Goal: Task Accomplishment & Management: Manage account settings

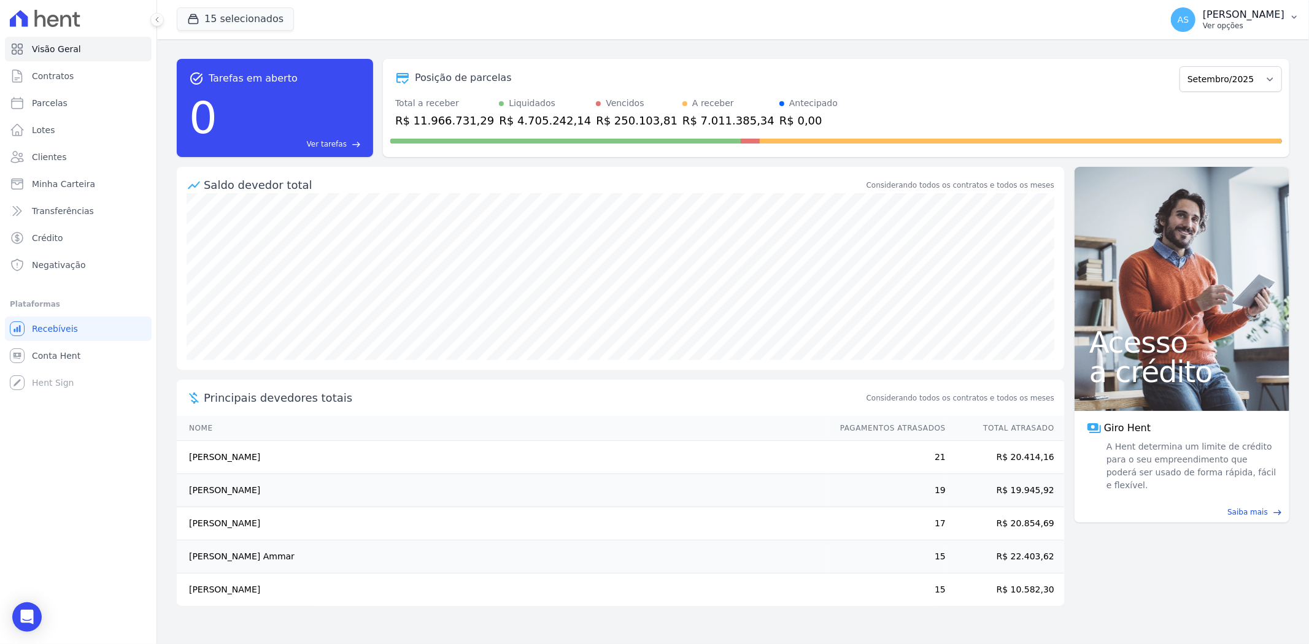
click at [1287, 12] on button "AS Andreza Sousa Ver opções" at bounding box center [1235, 19] width 148 height 34
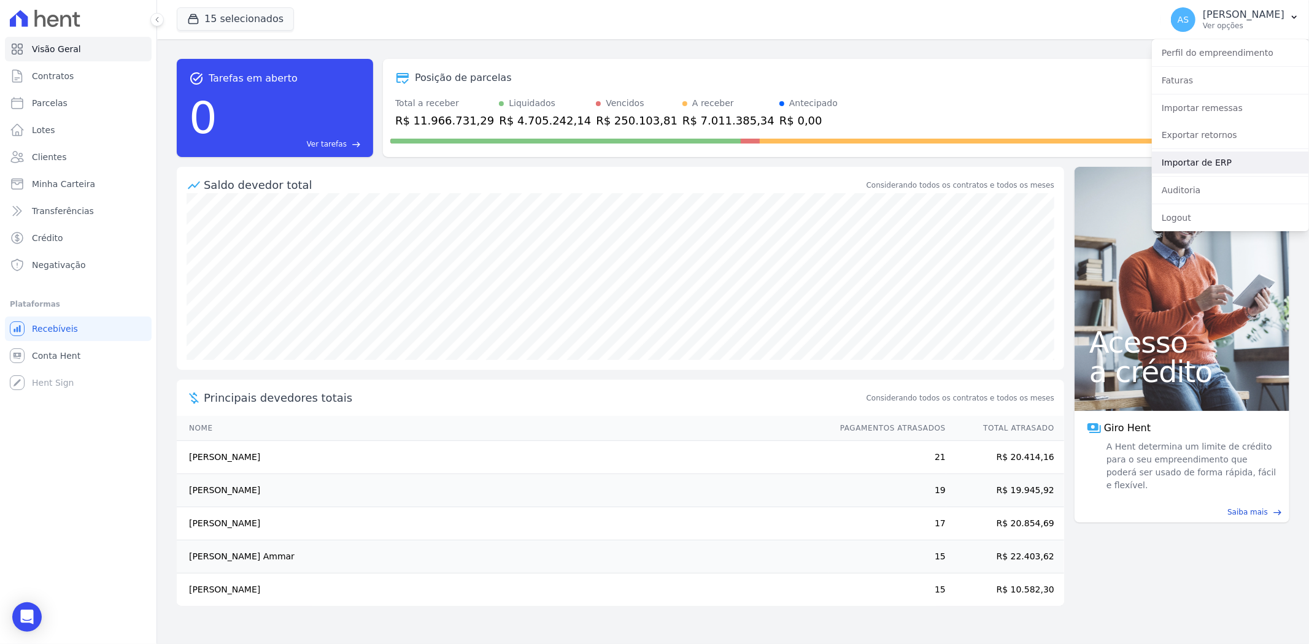
click at [1181, 162] on link "Importar de ERP" at bounding box center [1230, 163] width 157 height 22
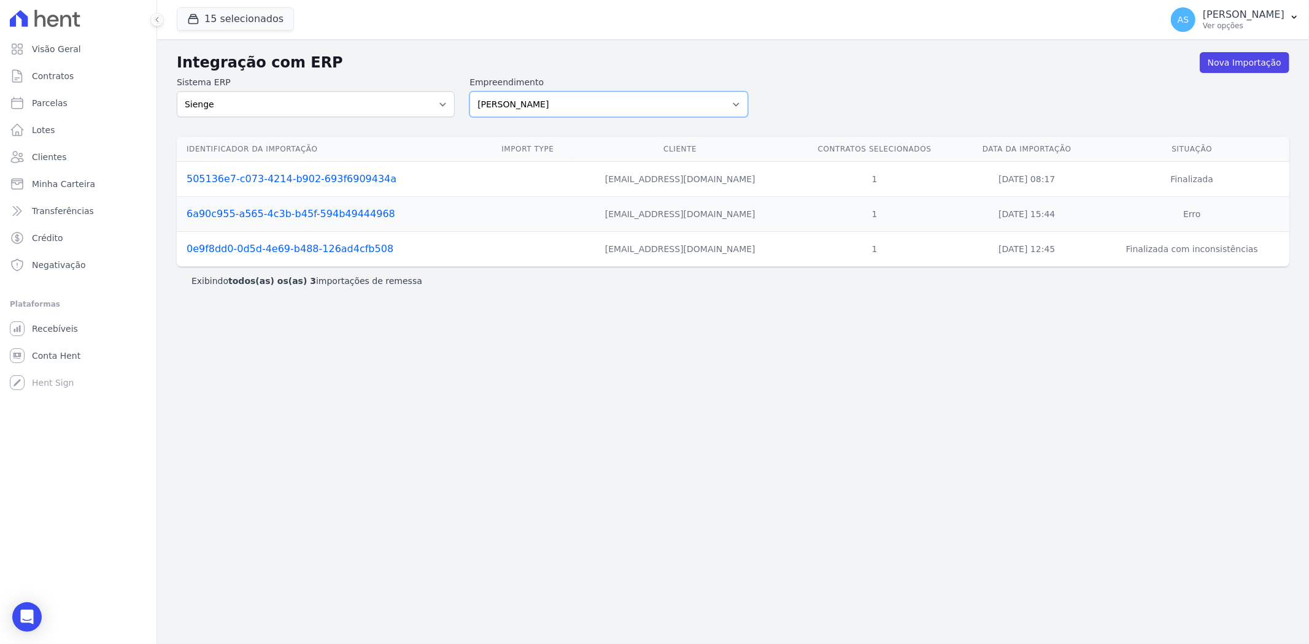
click at [737, 103] on select "Amaré Arpoador Art Prime - Irajá ÁUREOS B. Unique CTV Beat Residencial CTV Mob …" at bounding box center [608, 104] width 278 height 26
select select "99ecfb74-b06a-4265-b540-74287d60a3a4"
click at [469, 91] on select "Amaré Arpoador Art Prime - Irajá ÁUREOS B. Unique CTV Beat Residencial CTV Mob …" at bounding box center [608, 104] width 278 height 26
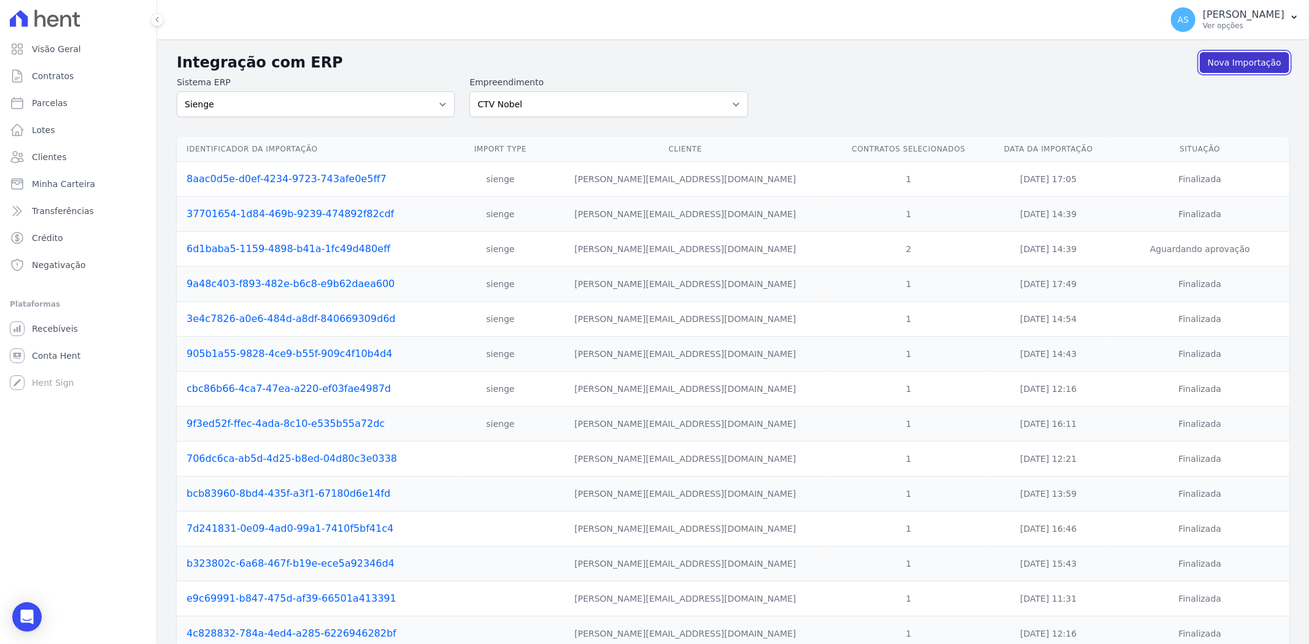
click at [1225, 65] on link "Nova Importação" at bounding box center [1245, 62] width 90 height 21
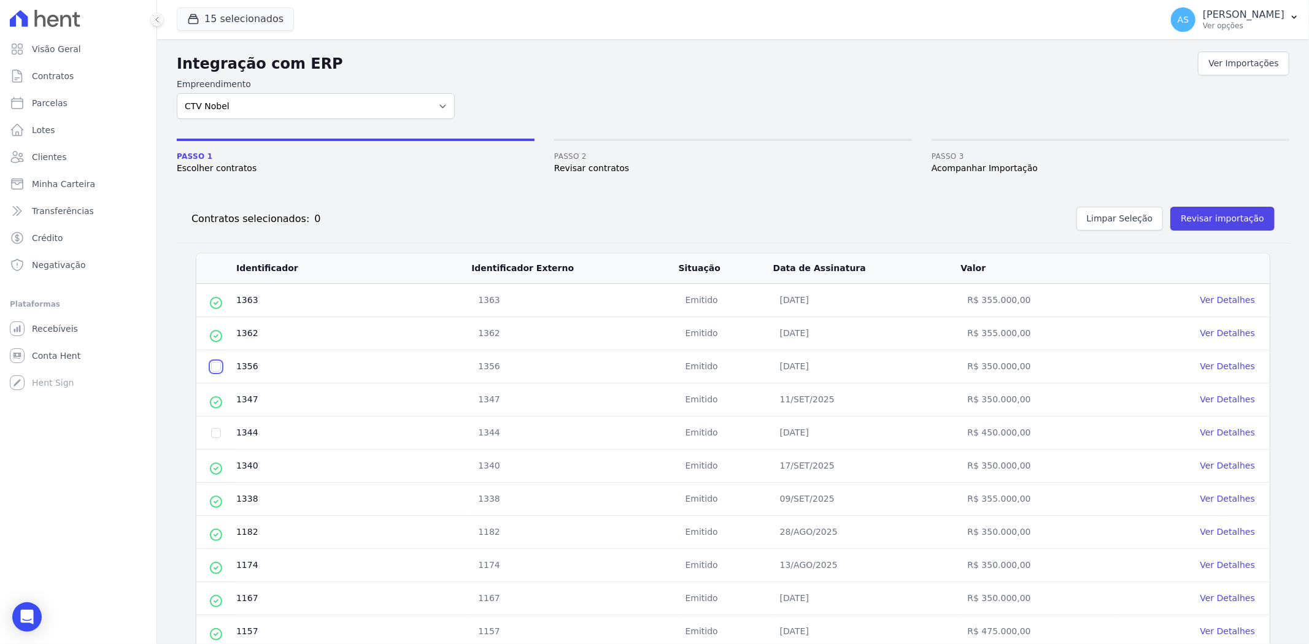
click at [212, 366] on input "checkbox" at bounding box center [216, 367] width 10 height 10
checkbox input "true"
click at [1200, 218] on button "Revisar importação" at bounding box center [1222, 219] width 104 height 24
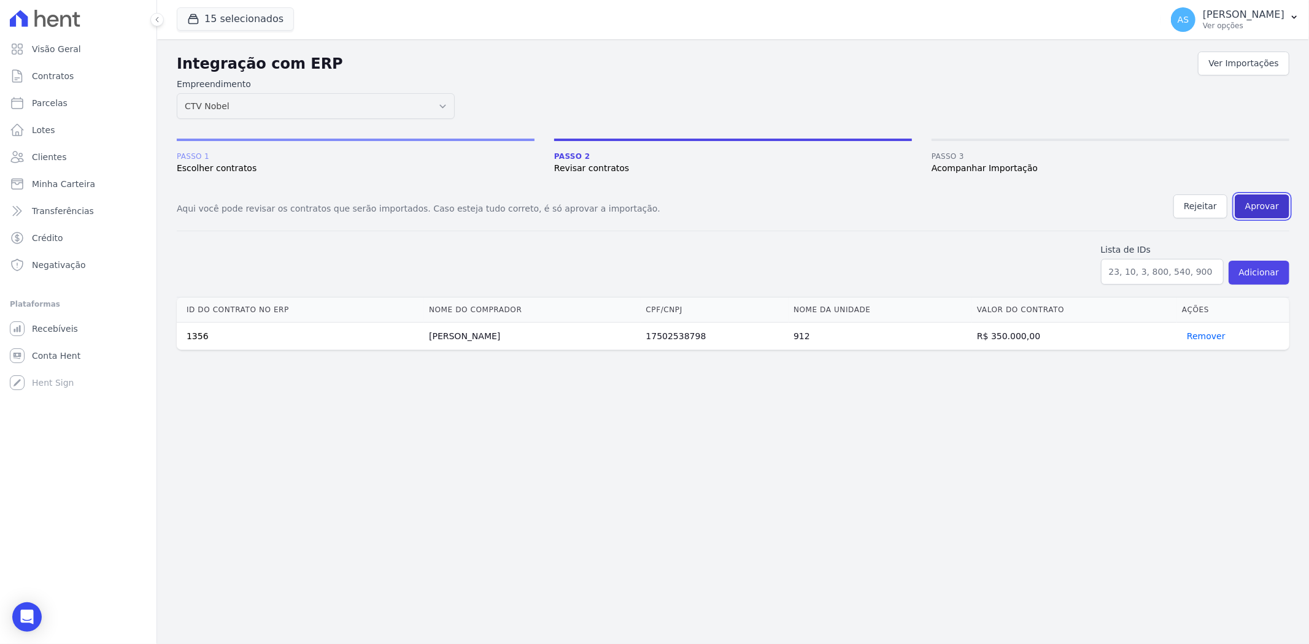
click at [1271, 202] on button "Aprovar" at bounding box center [1262, 207] width 55 height 24
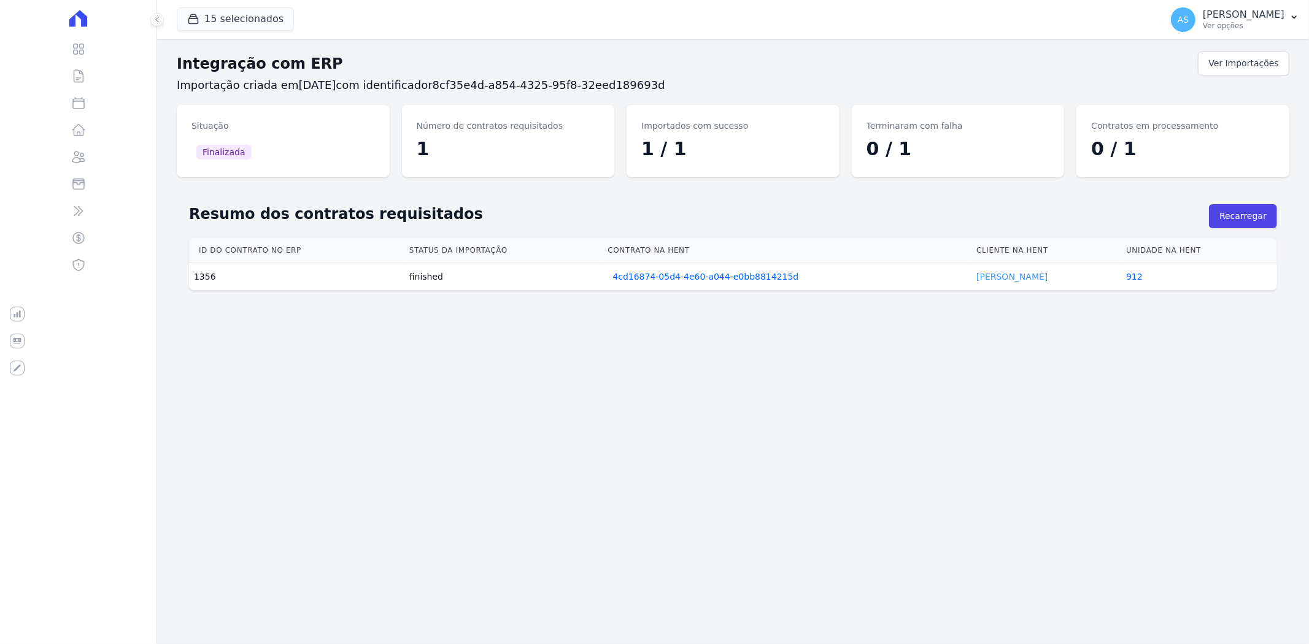
click at [1003, 277] on link "[PERSON_NAME]" at bounding box center [1011, 277] width 71 height 10
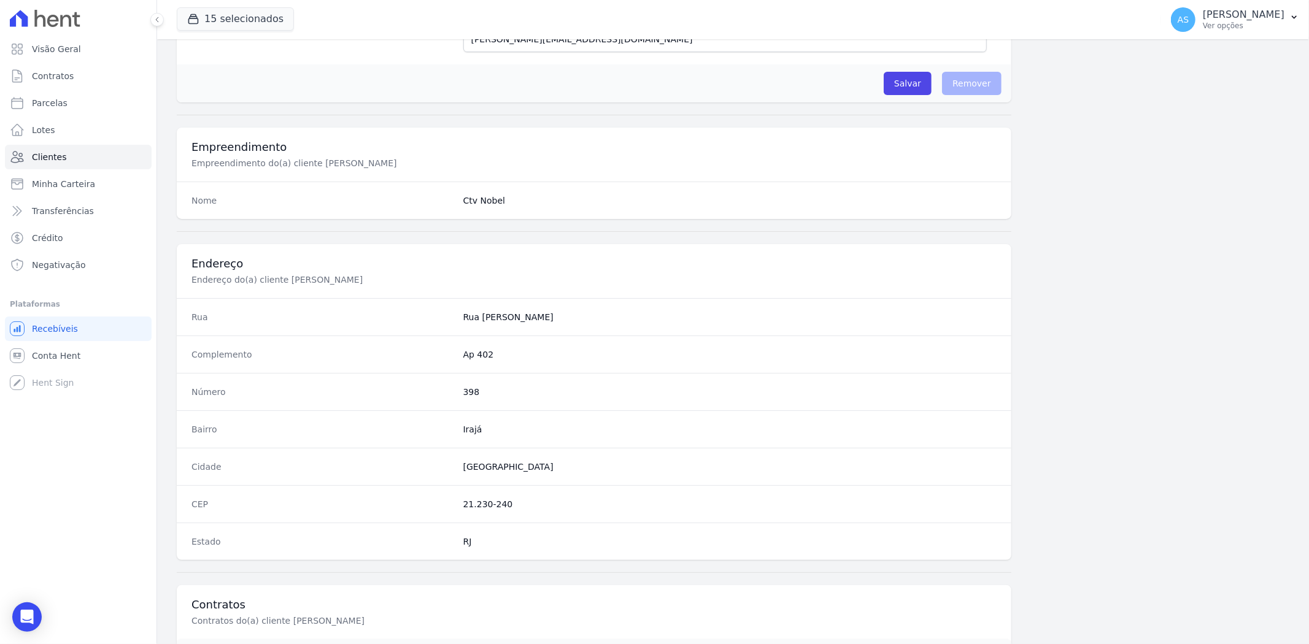
scroll to position [506, 0]
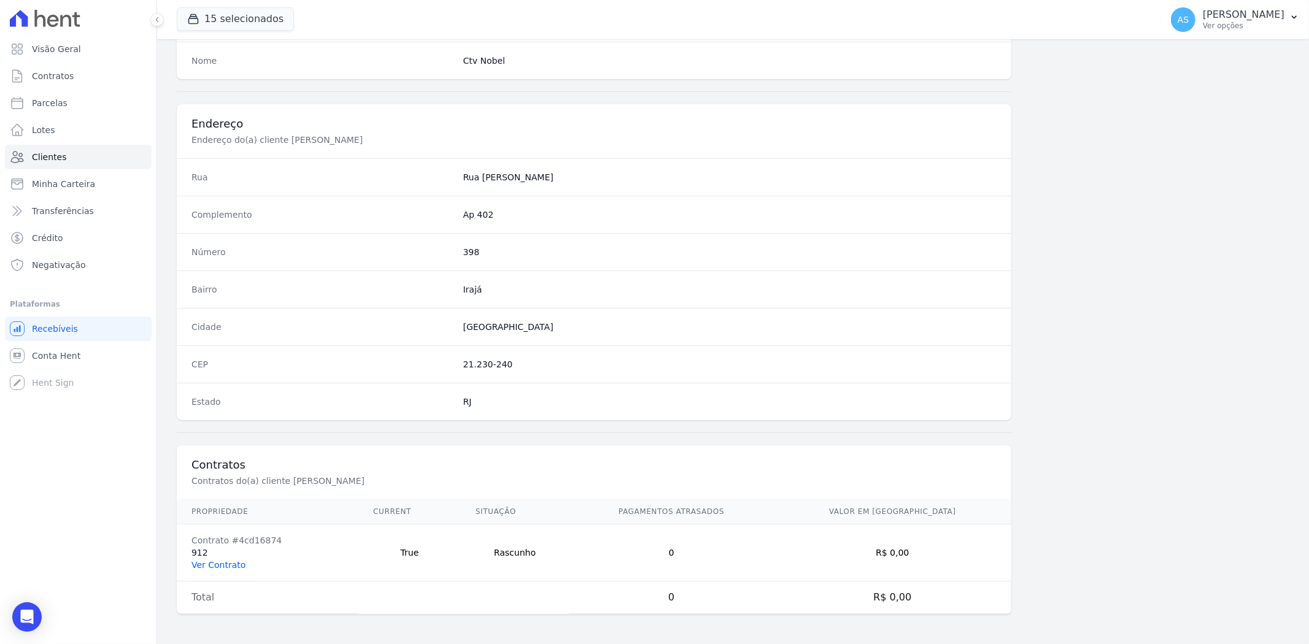
click at [207, 566] on link "Ver Contrato" at bounding box center [218, 565] width 54 height 10
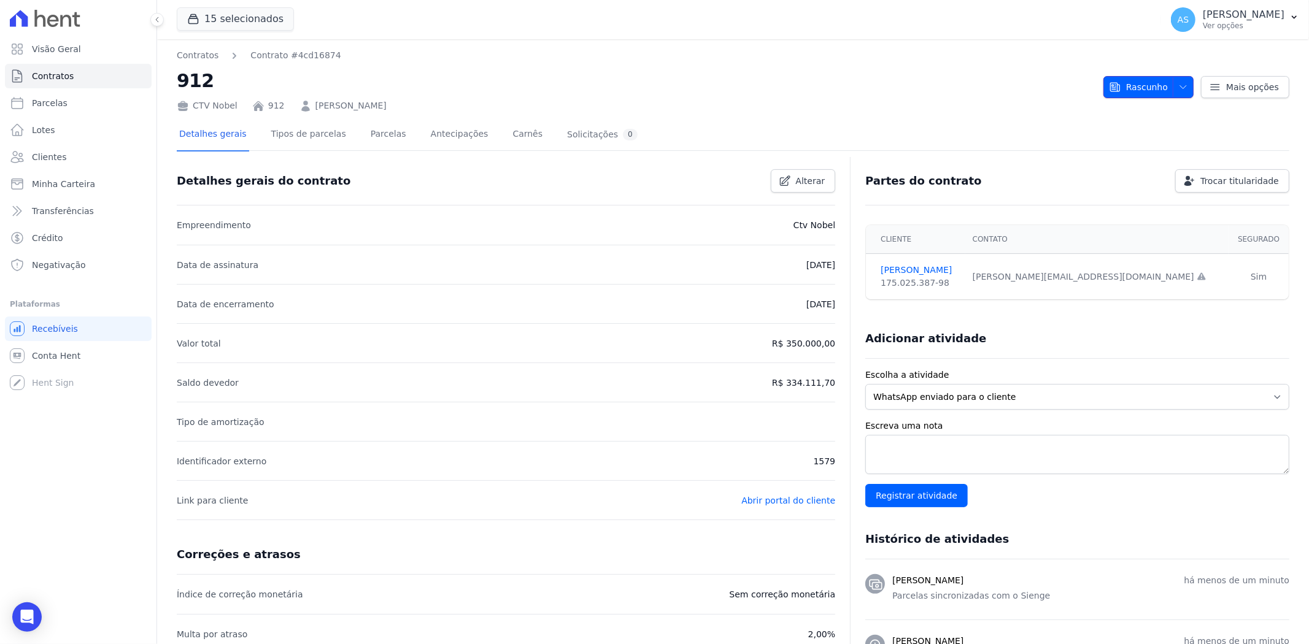
click at [1178, 88] on icon "button" at bounding box center [1183, 87] width 10 height 10
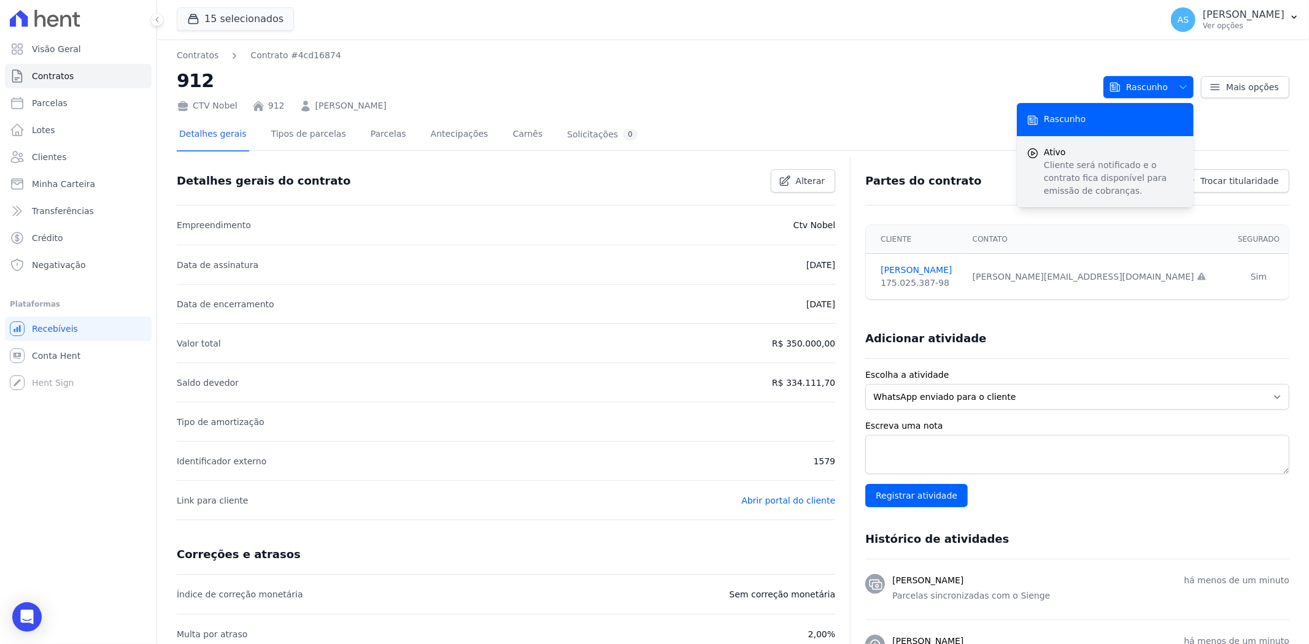
click at [1105, 161] on p "Cliente será notificado e o contrato fica disponível para emissão de cobranças." at bounding box center [1114, 178] width 140 height 39
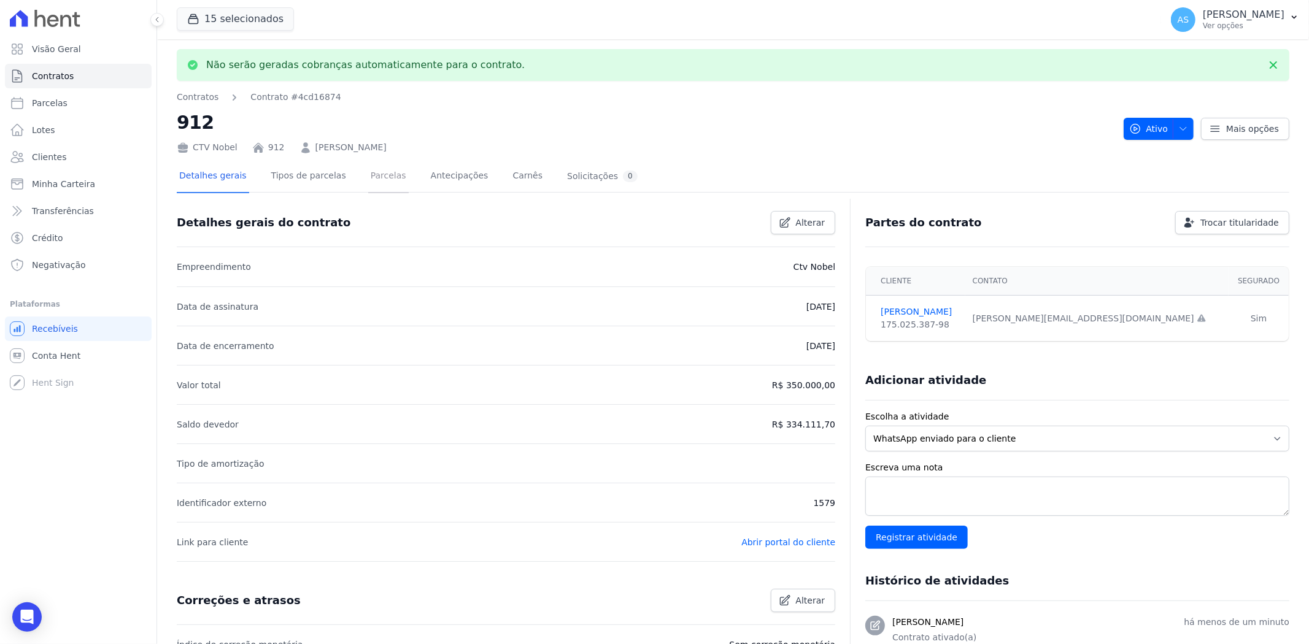
click at [368, 170] on link "Parcelas" at bounding box center [388, 177] width 40 height 33
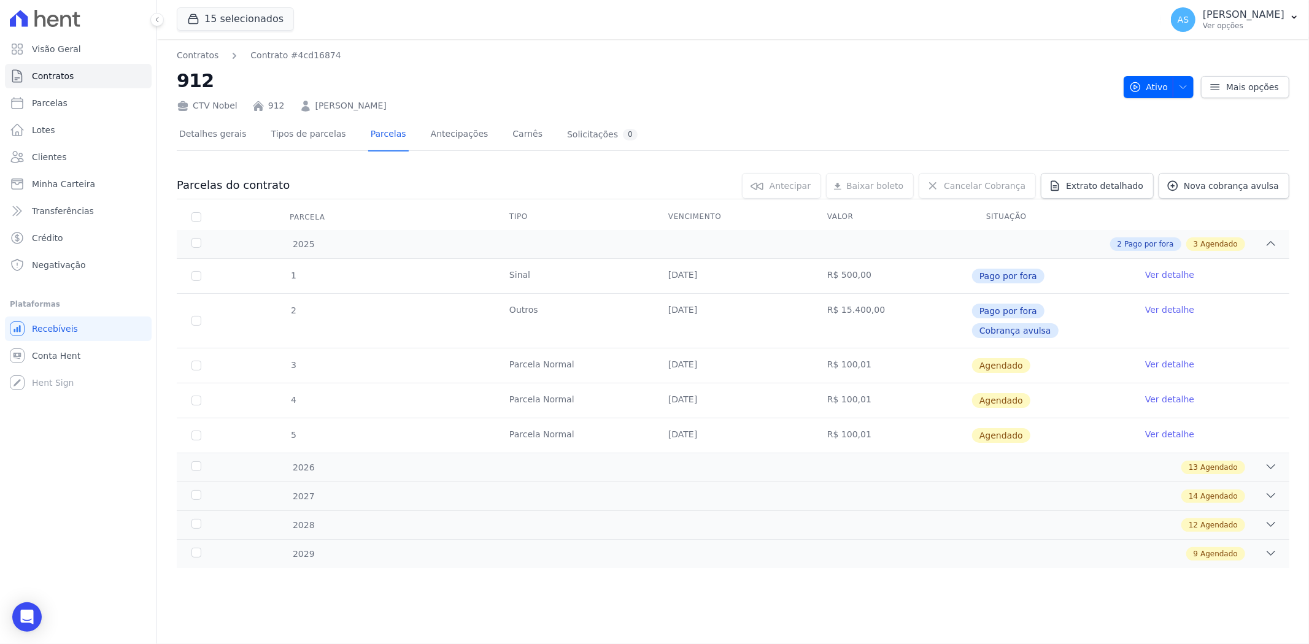
click at [1164, 358] on link "Ver detalhe" at bounding box center [1169, 364] width 49 height 12
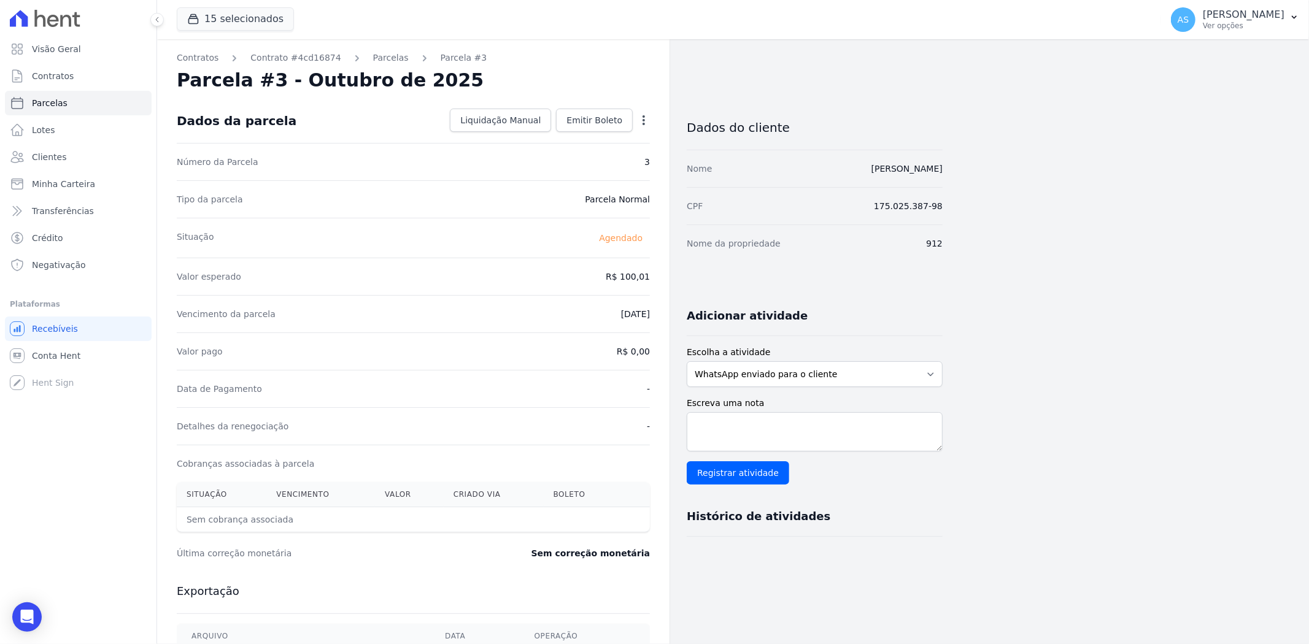
click at [646, 120] on icon "button" at bounding box center [644, 120] width 12 height 12
click at [568, 134] on link "Alterar" at bounding box center [591, 137] width 108 height 22
drag, startPoint x: 589, startPoint y: 283, endPoint x: 701, endPoint y: 287, distance: 111.7
click at [701, 287] on div "Contratos Contrato #4cd16874 [GEOGRAPHIC_DATA] Parcela #3 [GEOGRAPHIC_DATA] #3 …" at bounding box center [549, 433] width 785 height 788
type input "100.71"
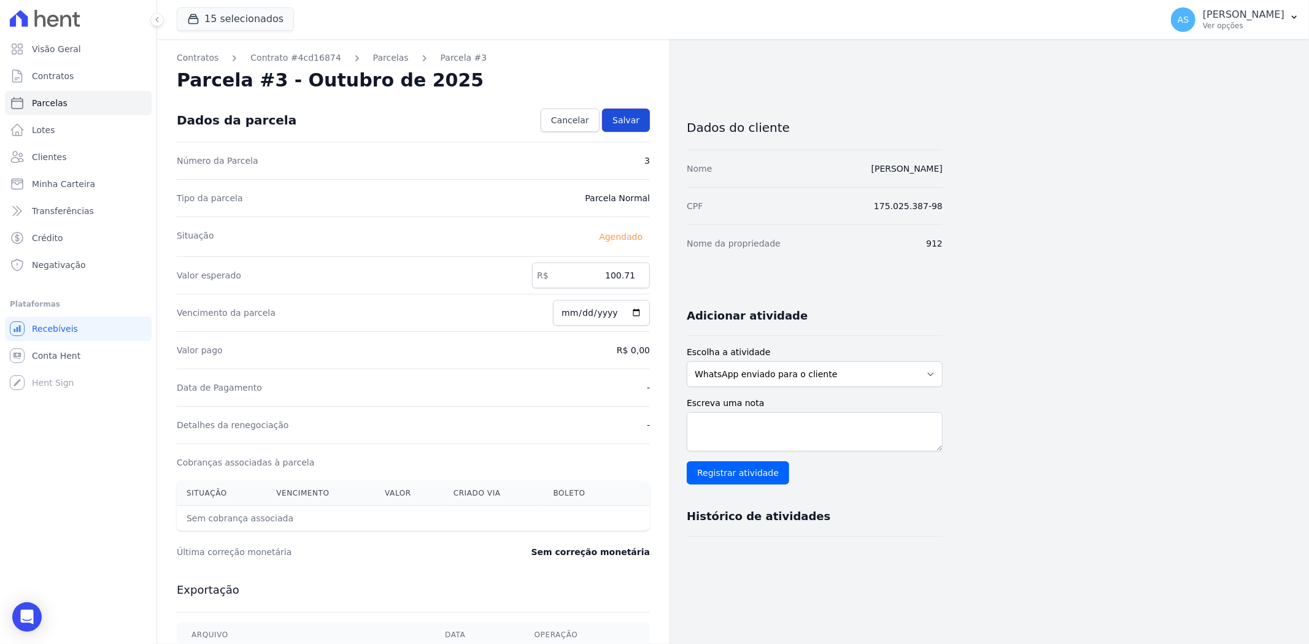
click at [633, 115] on span "Salvar" at bounding box center [625, 120] width 27 height 12
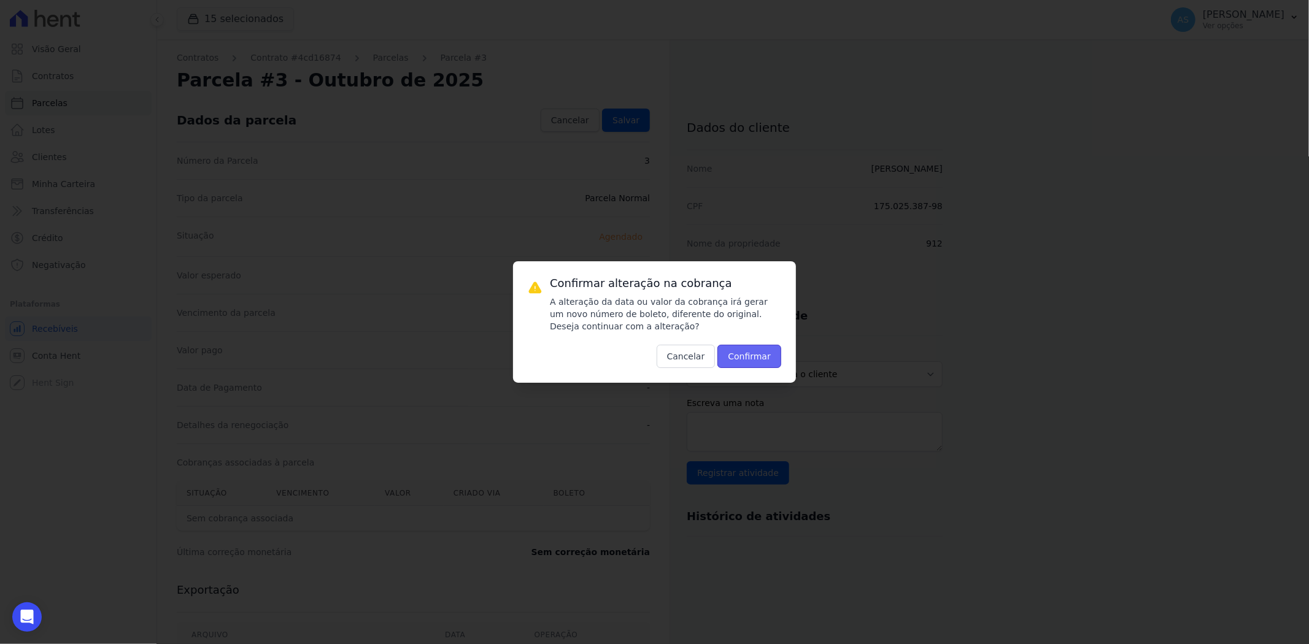
click at [750, 360] on button "Confirmar" at bounding box center [749, 356] width 64 height 23
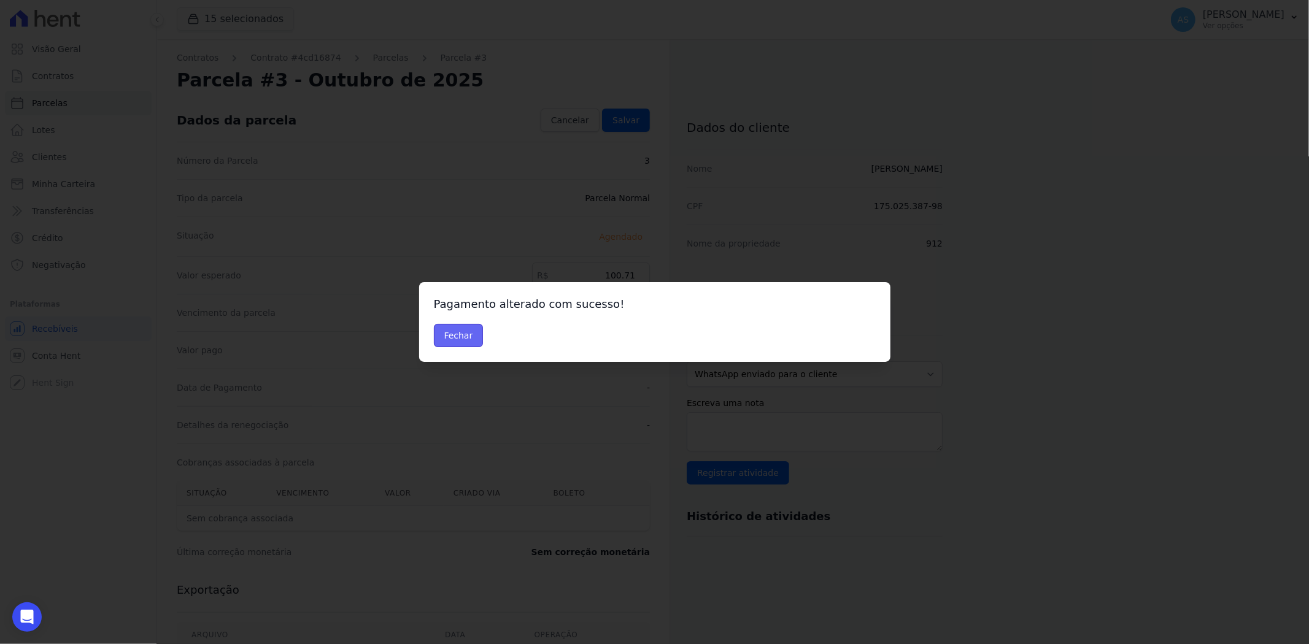
click at [439, 338] on button "Fechar" at bounding box center [459, 335] width 50 height 23
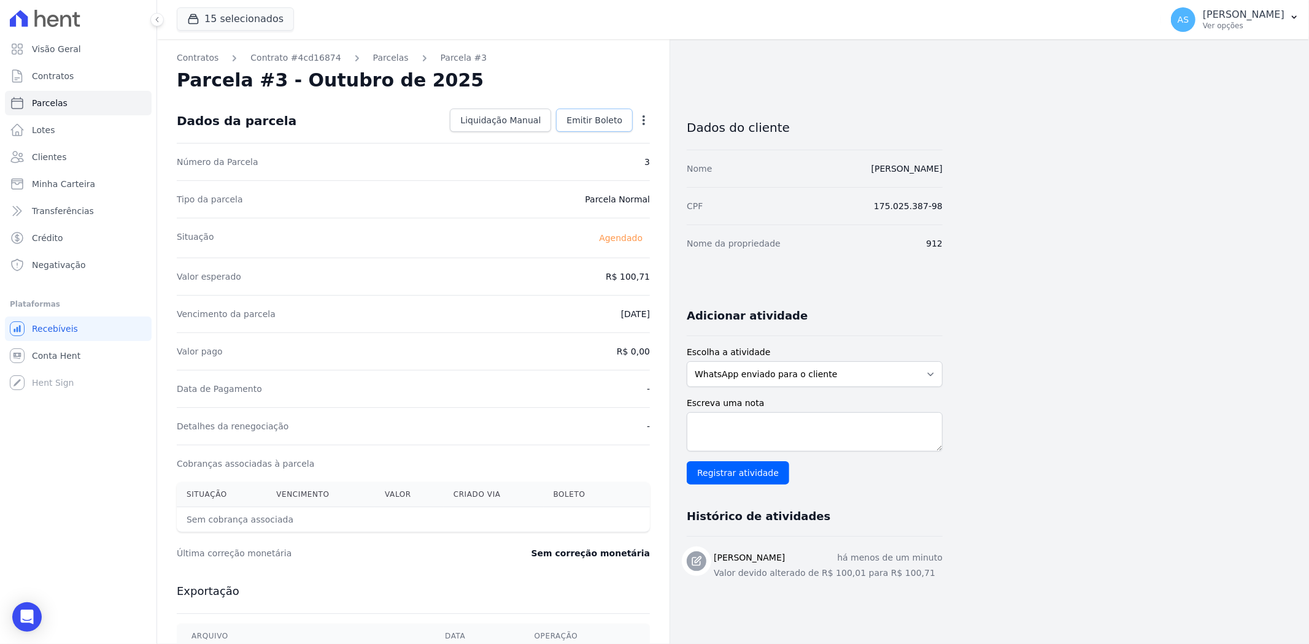
click at [592, 126] on link "Emitir Boleto" at bounding box center [594, 120] width 77 height 23
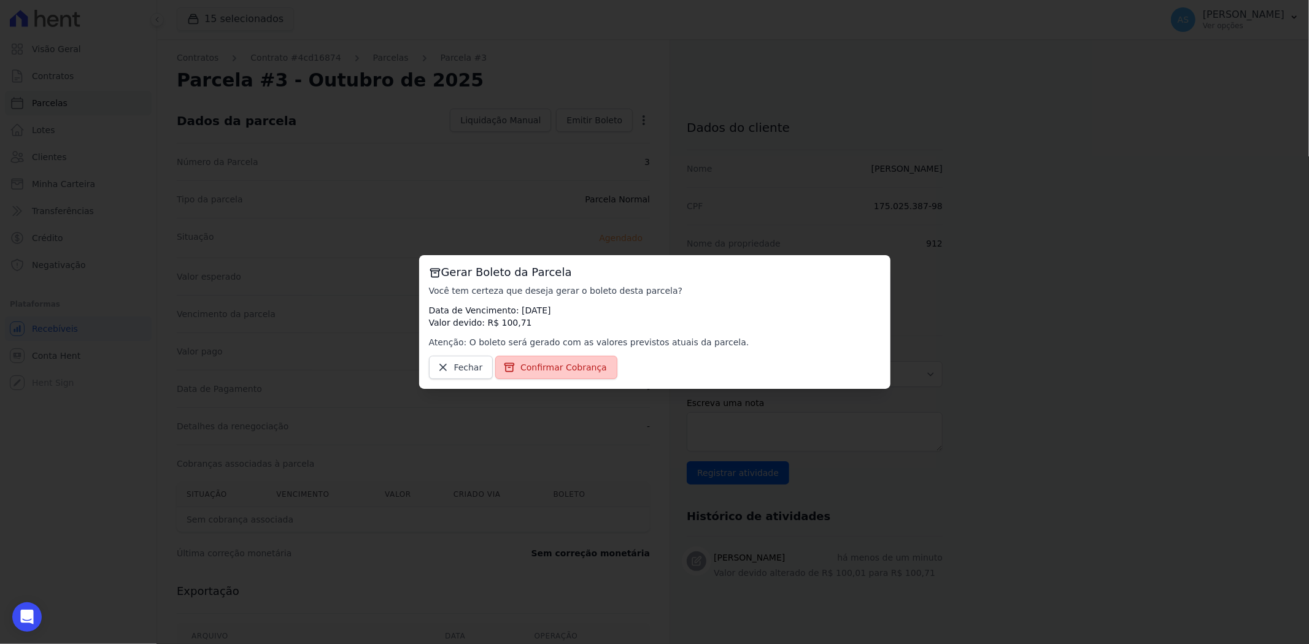
click at [553, 365] on span "Confirmar Cobrança" at bounding box center [563, 367] width 87 height 12
